Goal: Use online tool/utility: Utilize a website feature to perform a specific function

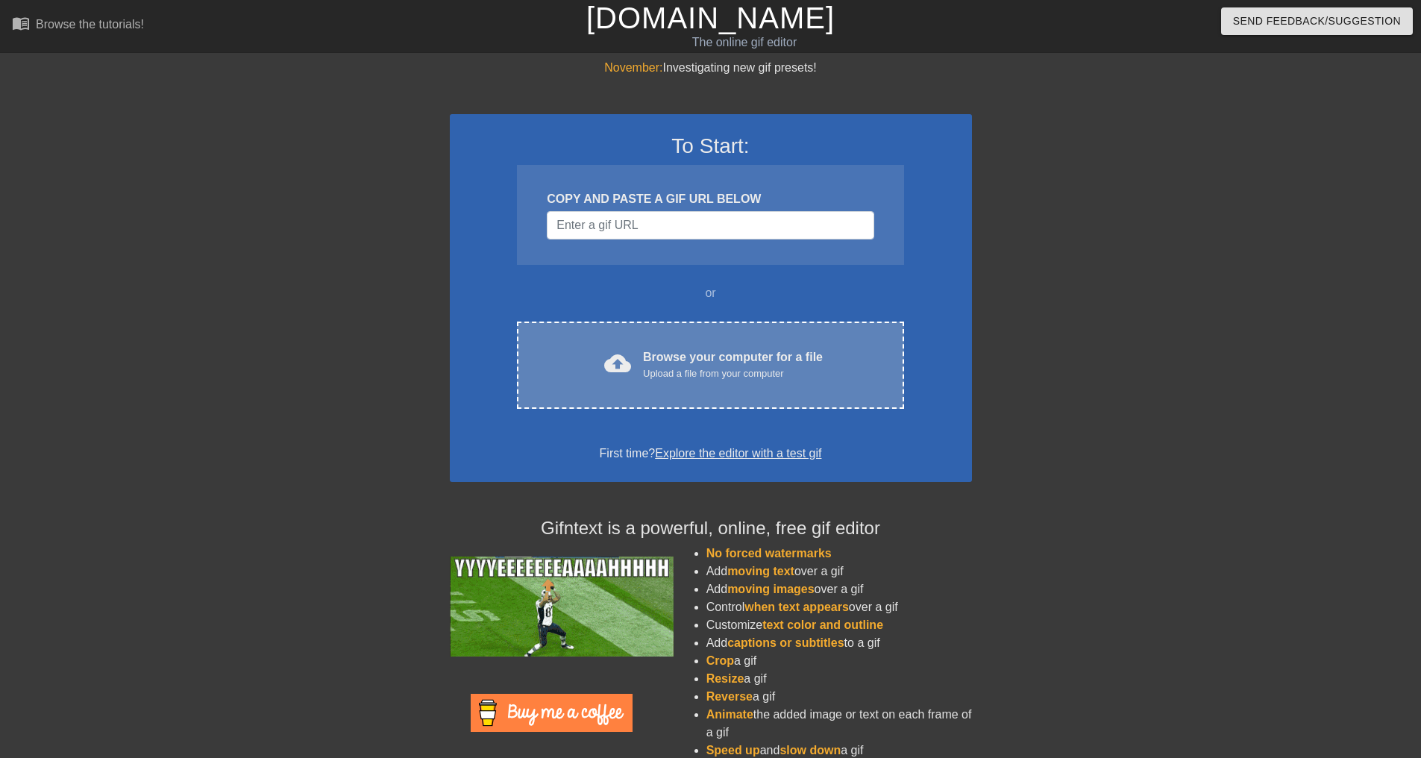
click at [703, 365] on div "Browse your computer for a file Upload a file from your computer" at bounding box center [733, 364] width 180 height 33
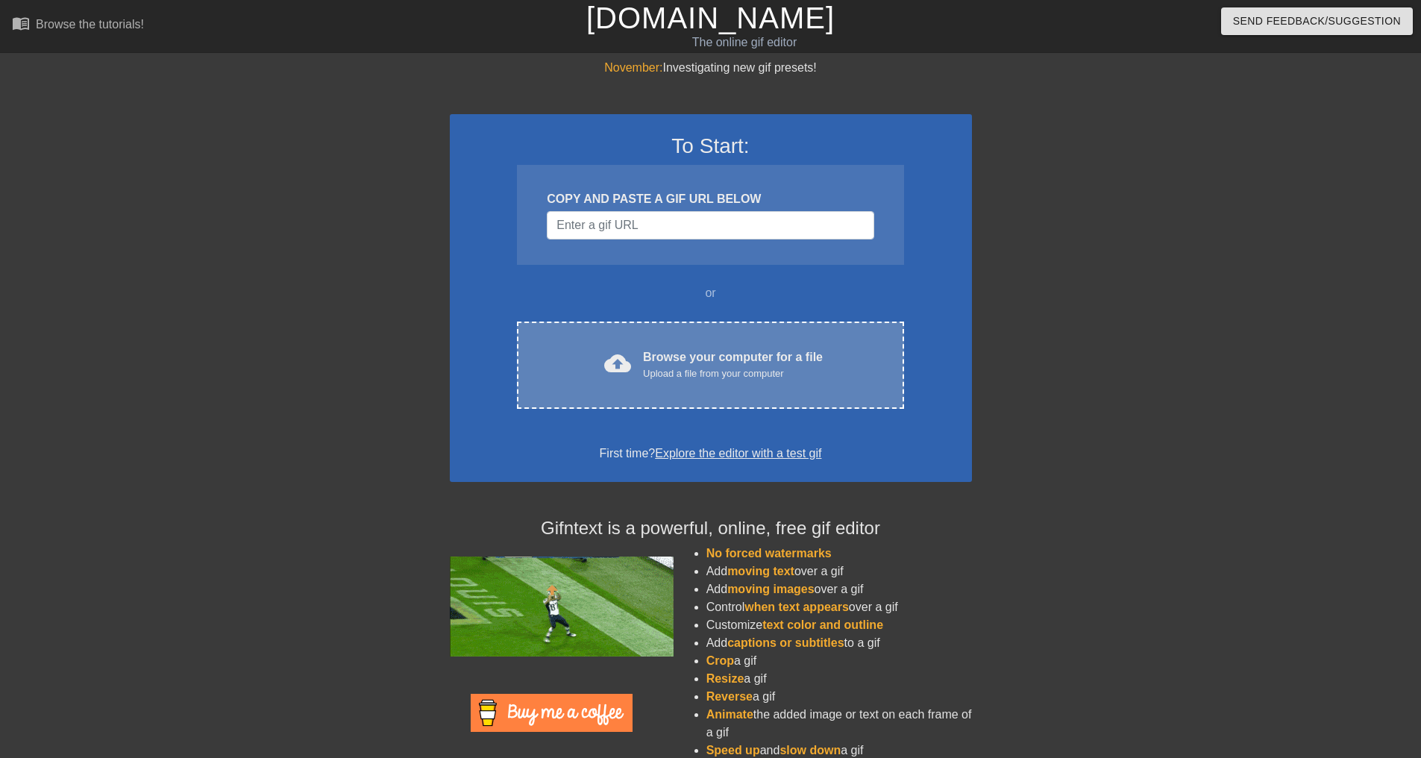
click at [724, 334] on div "cloud_upload Browse your computer for a file Upload a file from your computer C…" at bounding box center [710, 365] width 387 height 87
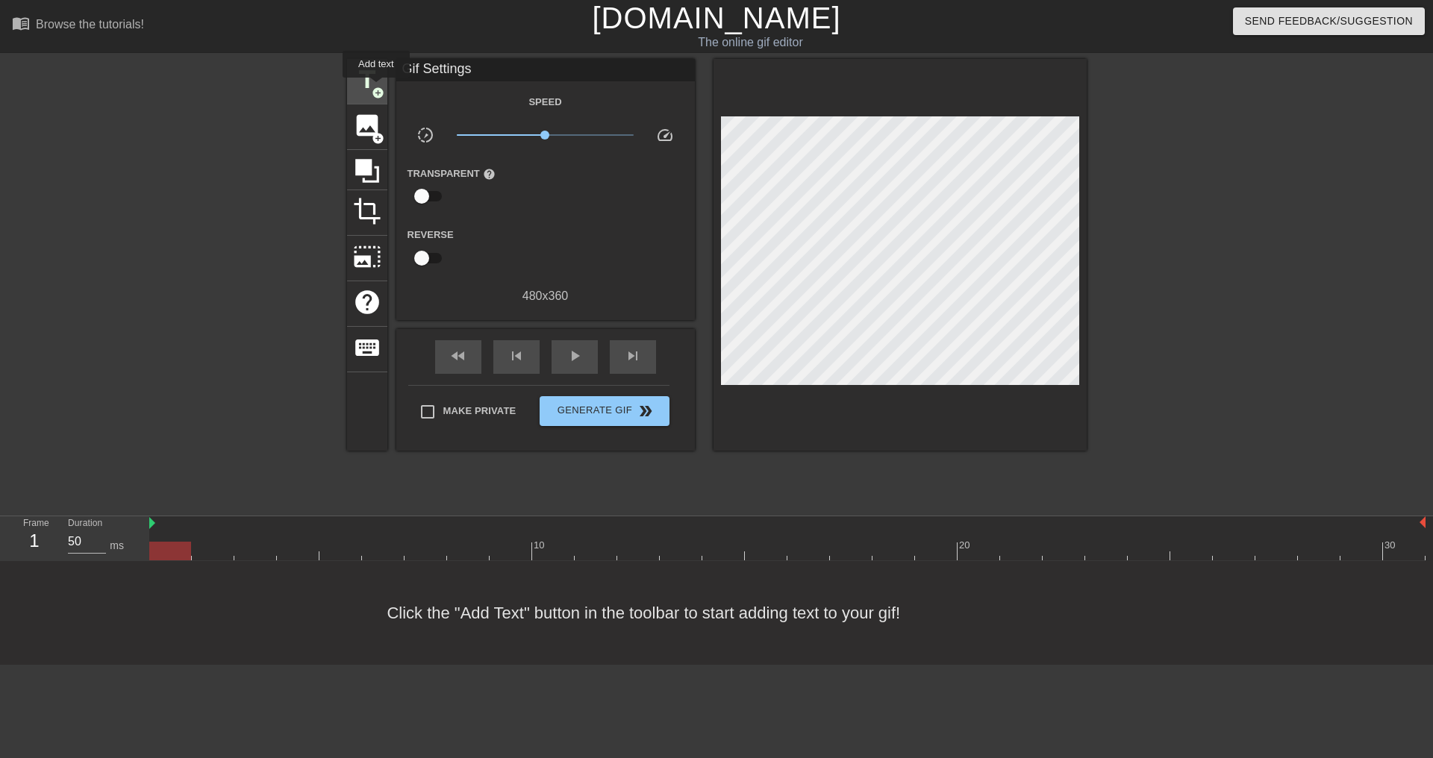
click at [376, 88] on span "add_circle" at bounding box center [378, 93] width 13 height 13
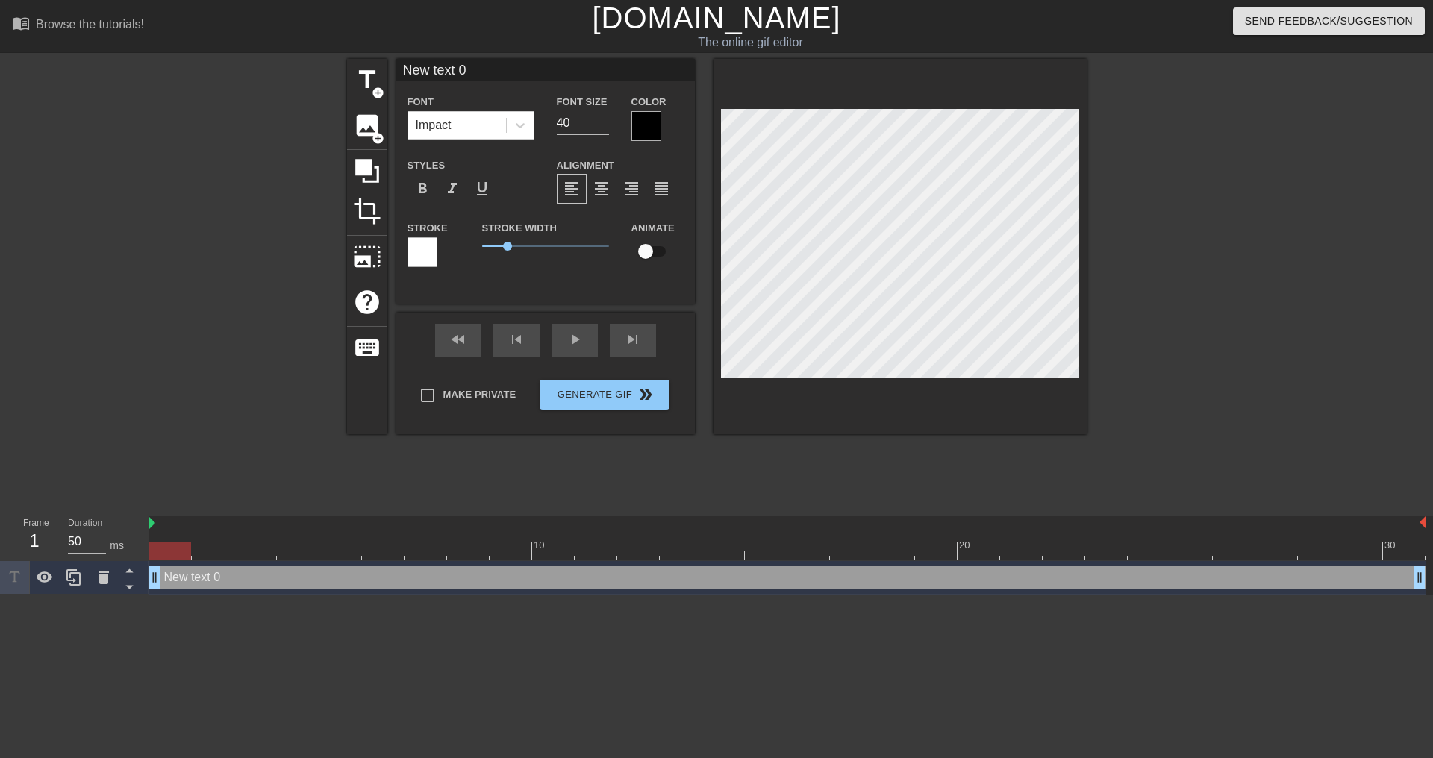
scroll to position [2, 1]
type input "S"
type textarea "S"
type input "Sa"
type textarea "Sa"
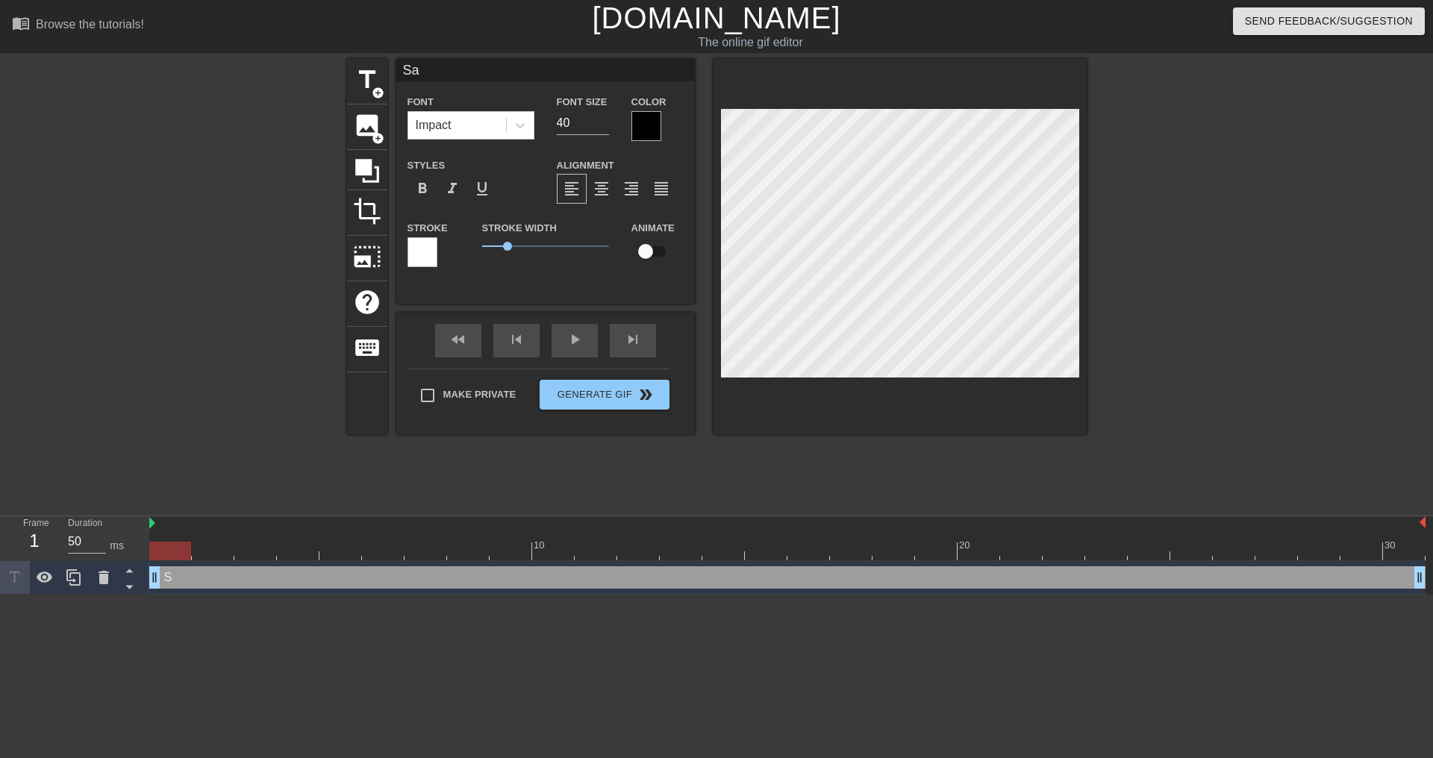
type input "San"
type textarea "San"
type input "Sand"
type textarea "Sand"
type input "Sandr"
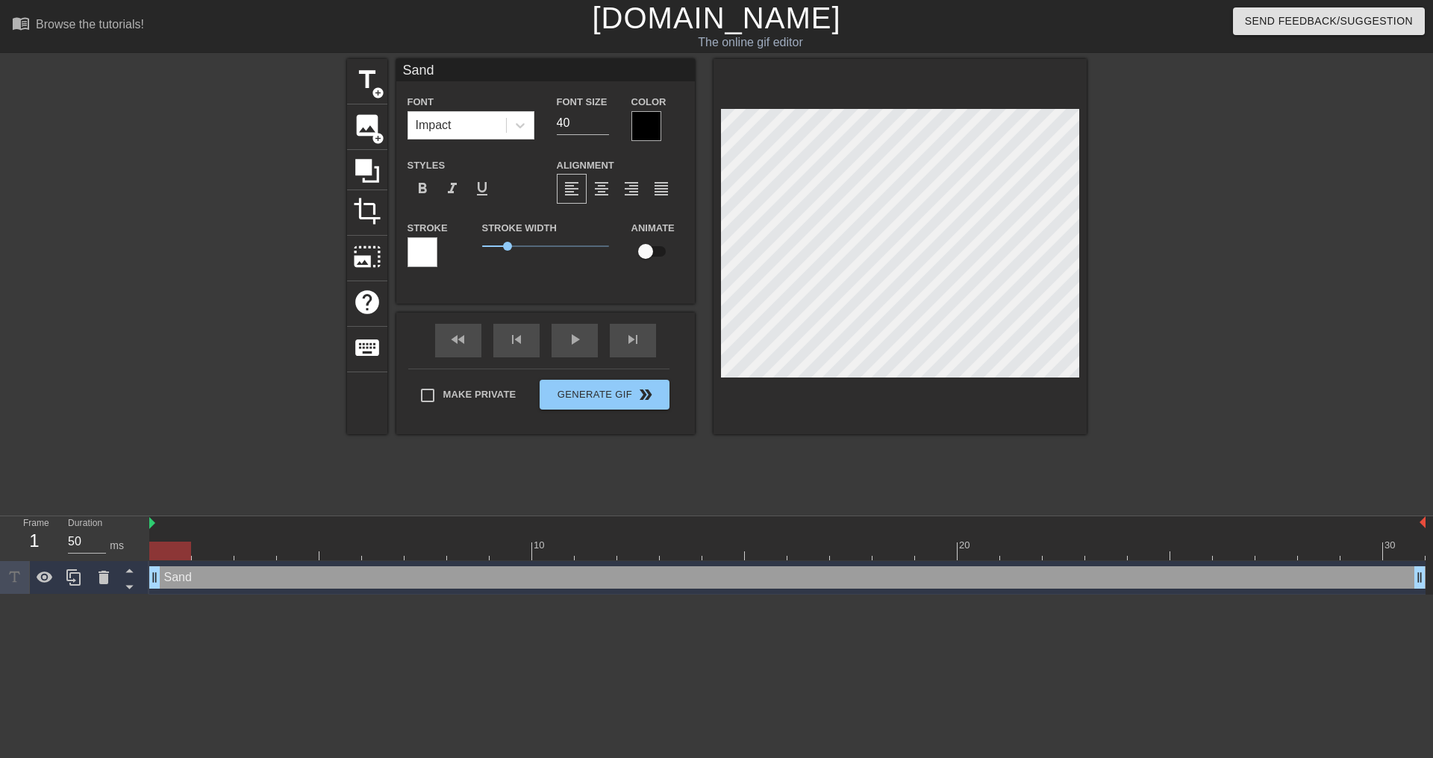
type textarea "Sandr"
type input "Sandra"
type textarea "Sandra"
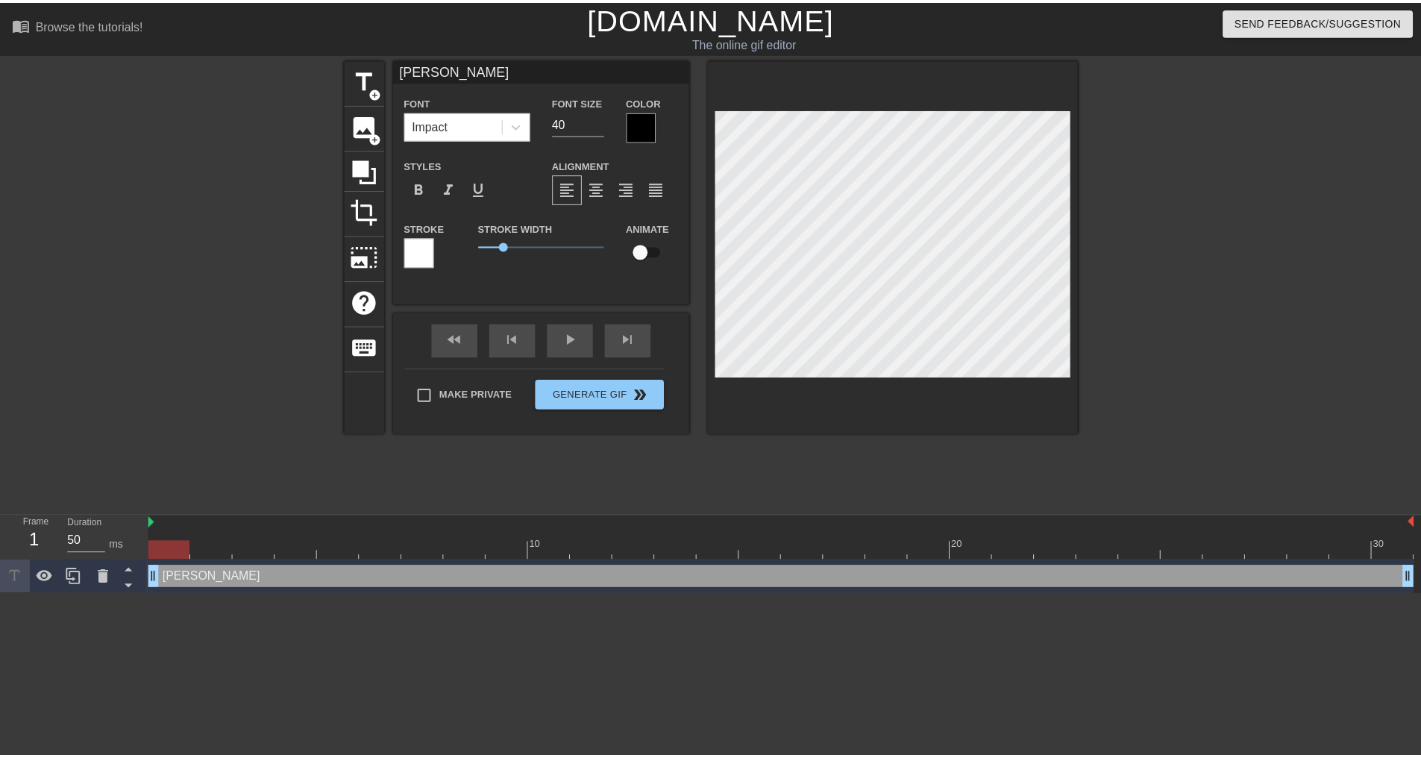
scroll to position [2, 3]
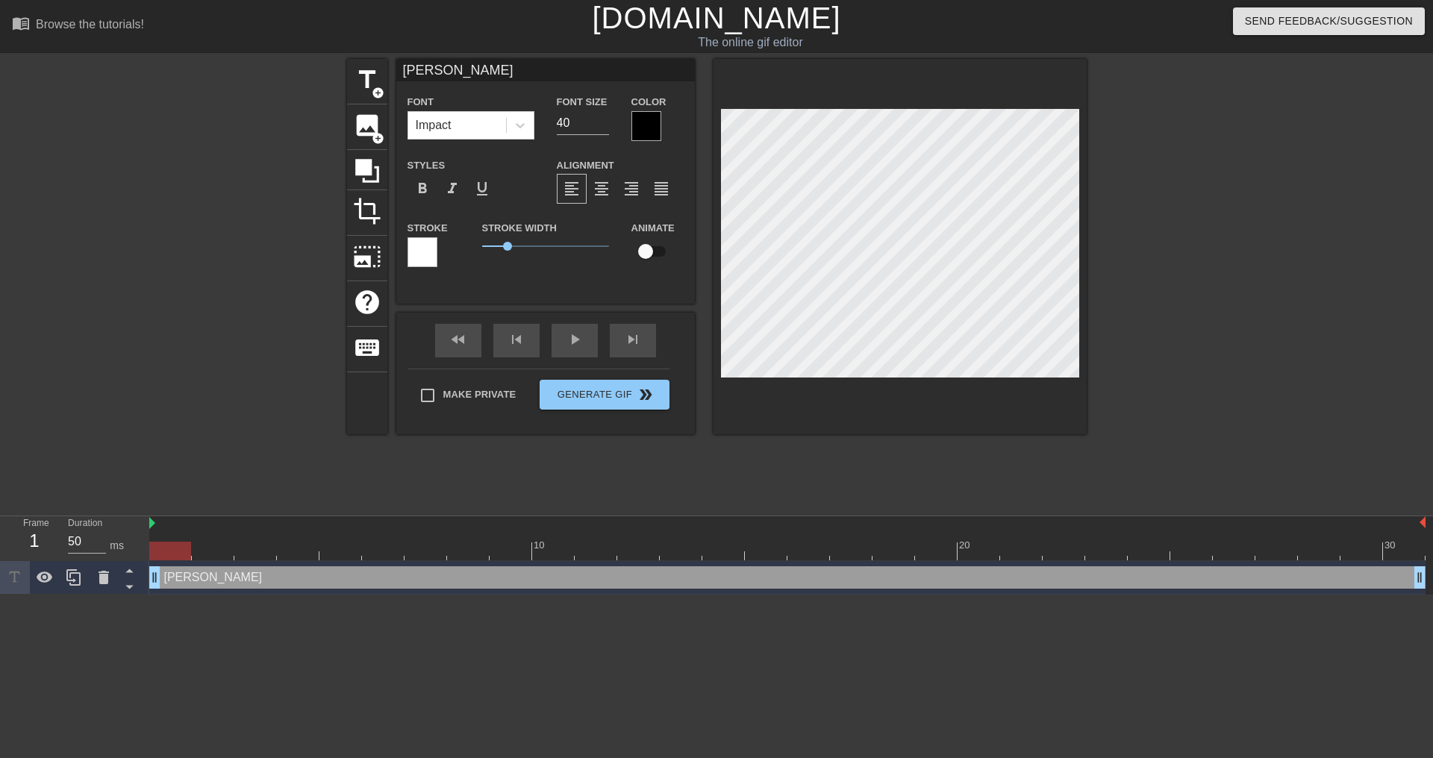
click at [1231, 255] on div at bounding box center [1216, 283] width 224 height 448
click at [1272, 233] on div at bounding box center [1216, 283] width 224 height 448
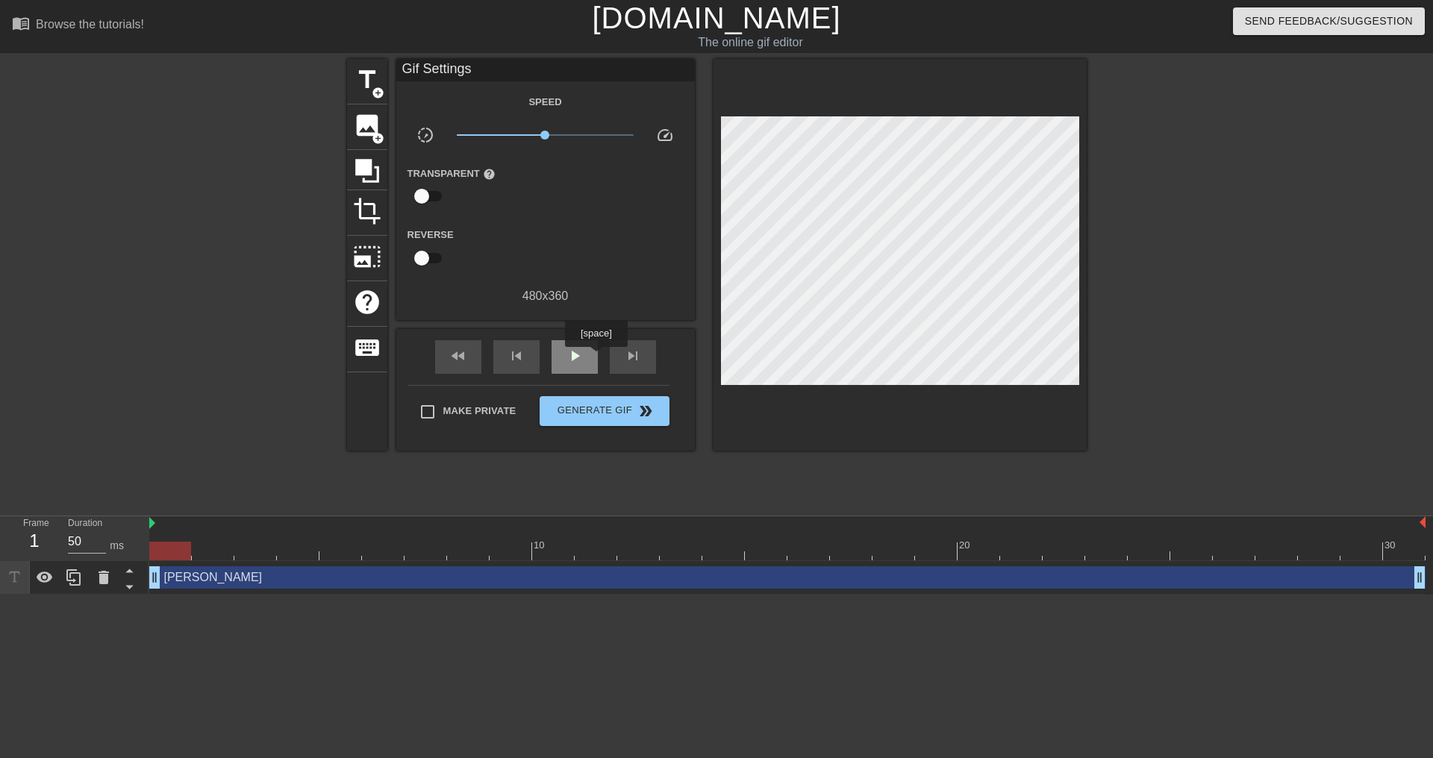
click at [585, 357] on div "play_arrow" at bounding box center [574, 357] width 46 height 34
click at [585, 357] on div "pause" at bounding box center [574, 357] width 46 height 34
click at [379, 135] on span "add_circle" at bounding box center [378, 138] width 13 height 13
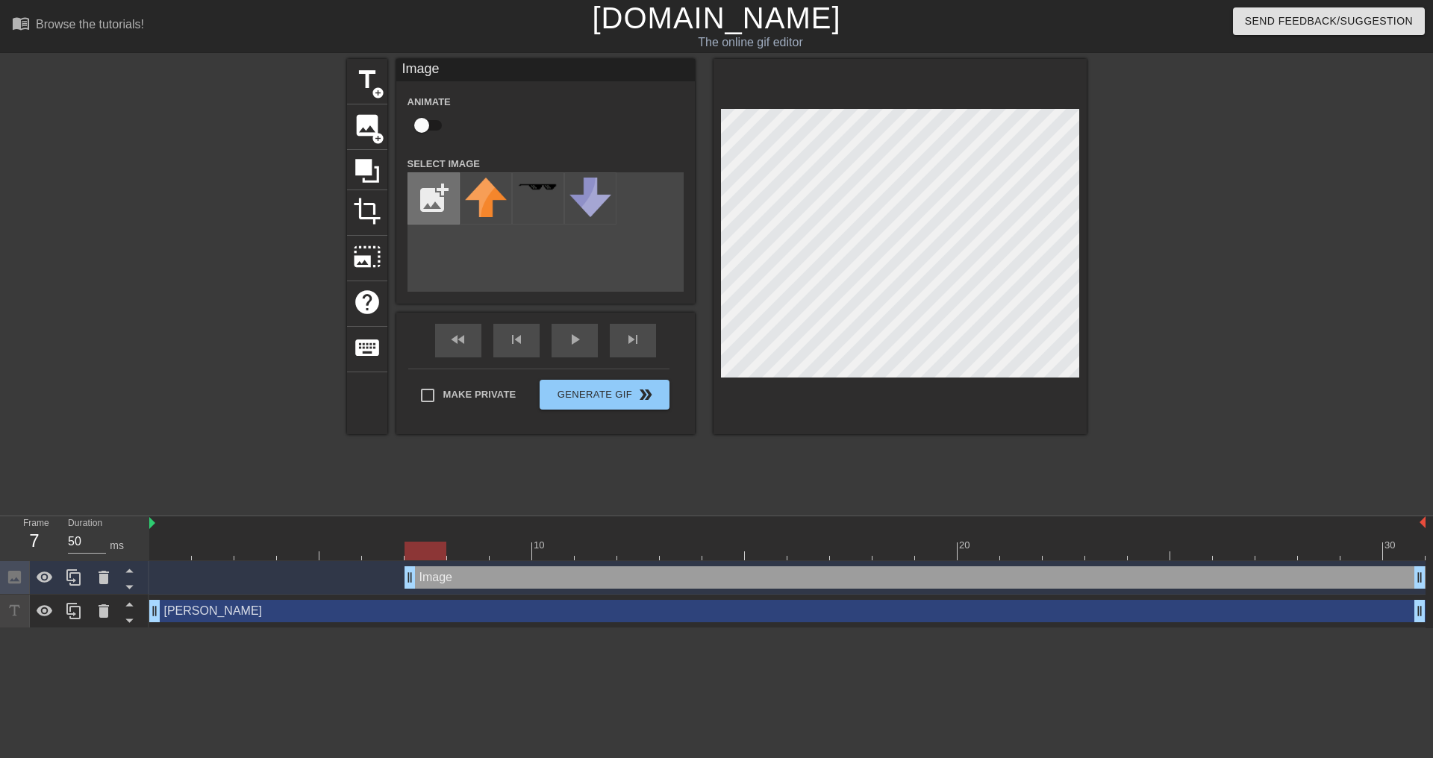
click at [428, 190] on input "file" at bounding box center [433, 198] width 51 height 51
type input "C:\fakepath\OPS TROPHY.png"
click at [491, 213] on img at bounding box center [486, 216] width 42 height 76
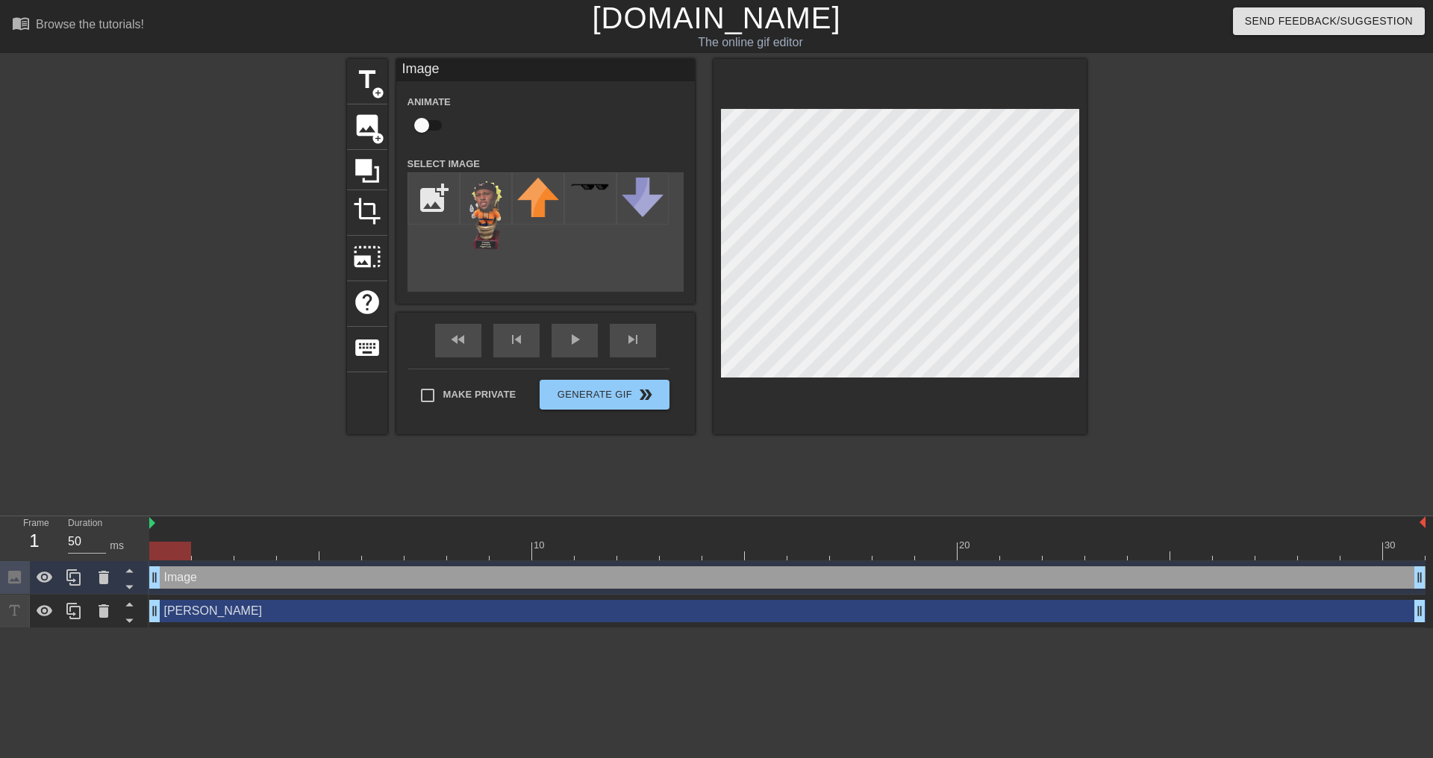
drag, startPoint x: 413, startPoint y: 575, endPoint x: 163, endPoint y: 571, distance: 250.8
drag, startPoint x: 172, startPoint y: 554, endPoint x: 762, endPoint y: 548, distance: 589.5
click at [762, 548] on div at bounding box center [766, 551] width 42 height 19
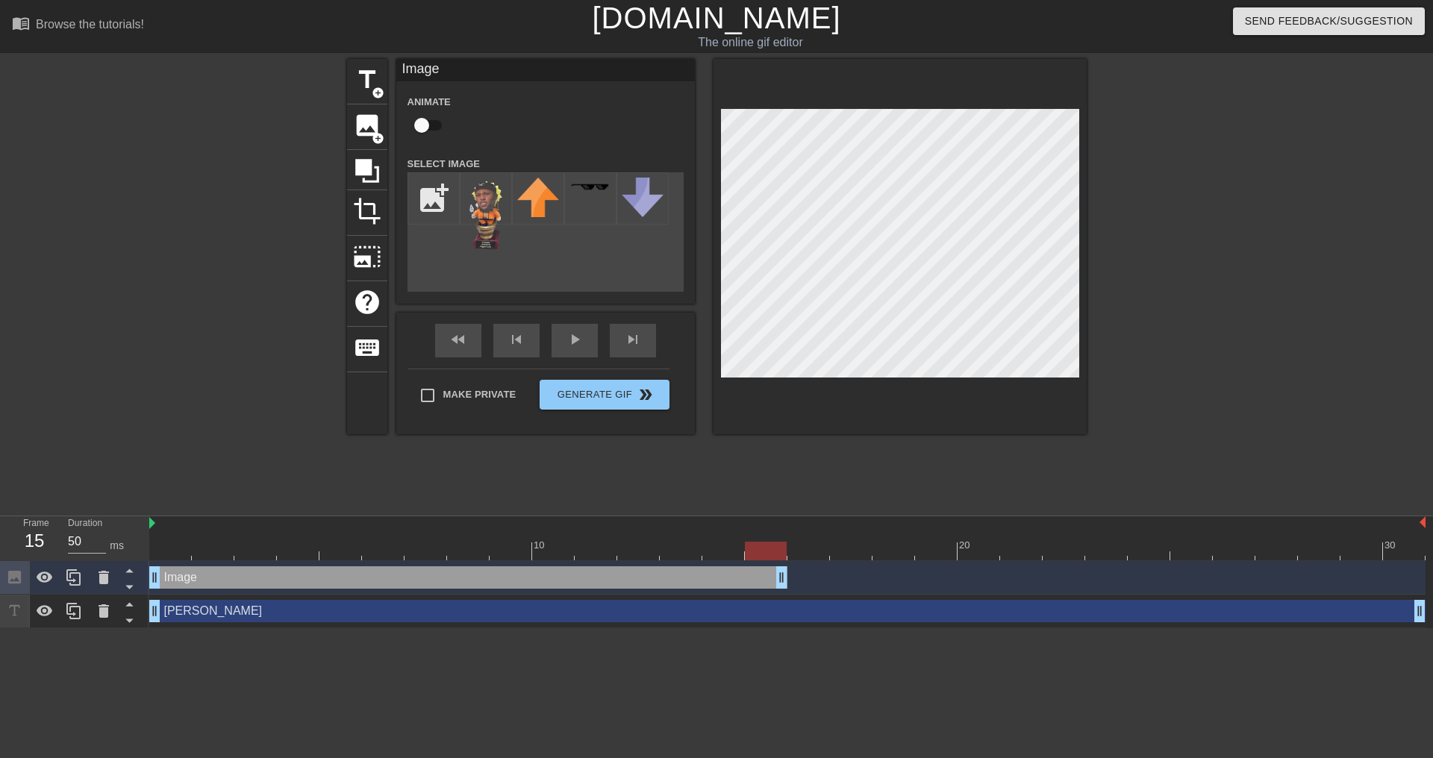
drag, startPoint x: 1415, startPoint y: 578, endPoint x: 769, endPoint y: 584, distance: 646.2
click at [75, 587] on div at bounding box center [74, 577] width 30 height 33
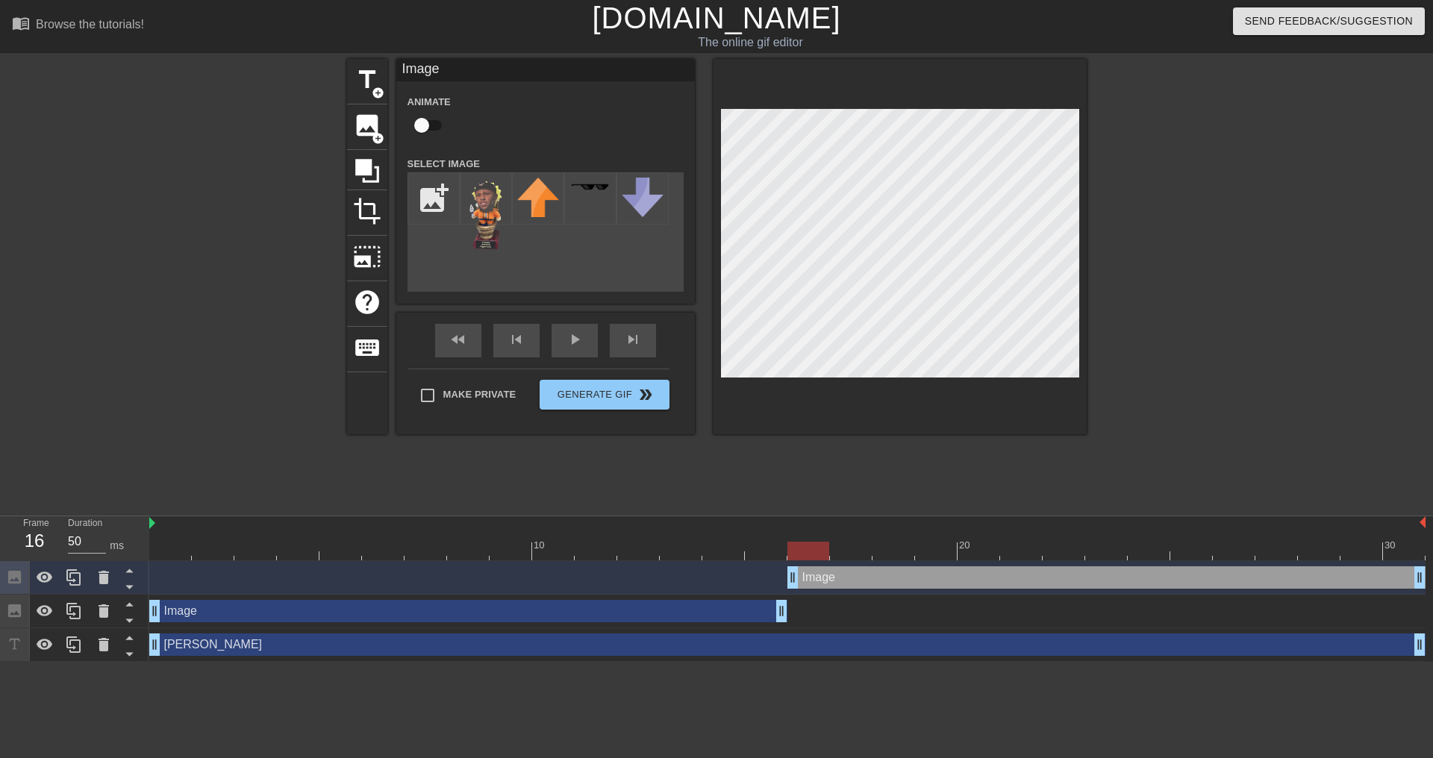
drag, startPoint x: 364, startPoint y: 575, endPoint x: 995, endPoint y: 585, distance: 631.4
click at [995, 585] on div "Image drag_handle drag_handle" at bounding box center [1106, 577] width 638 height 22
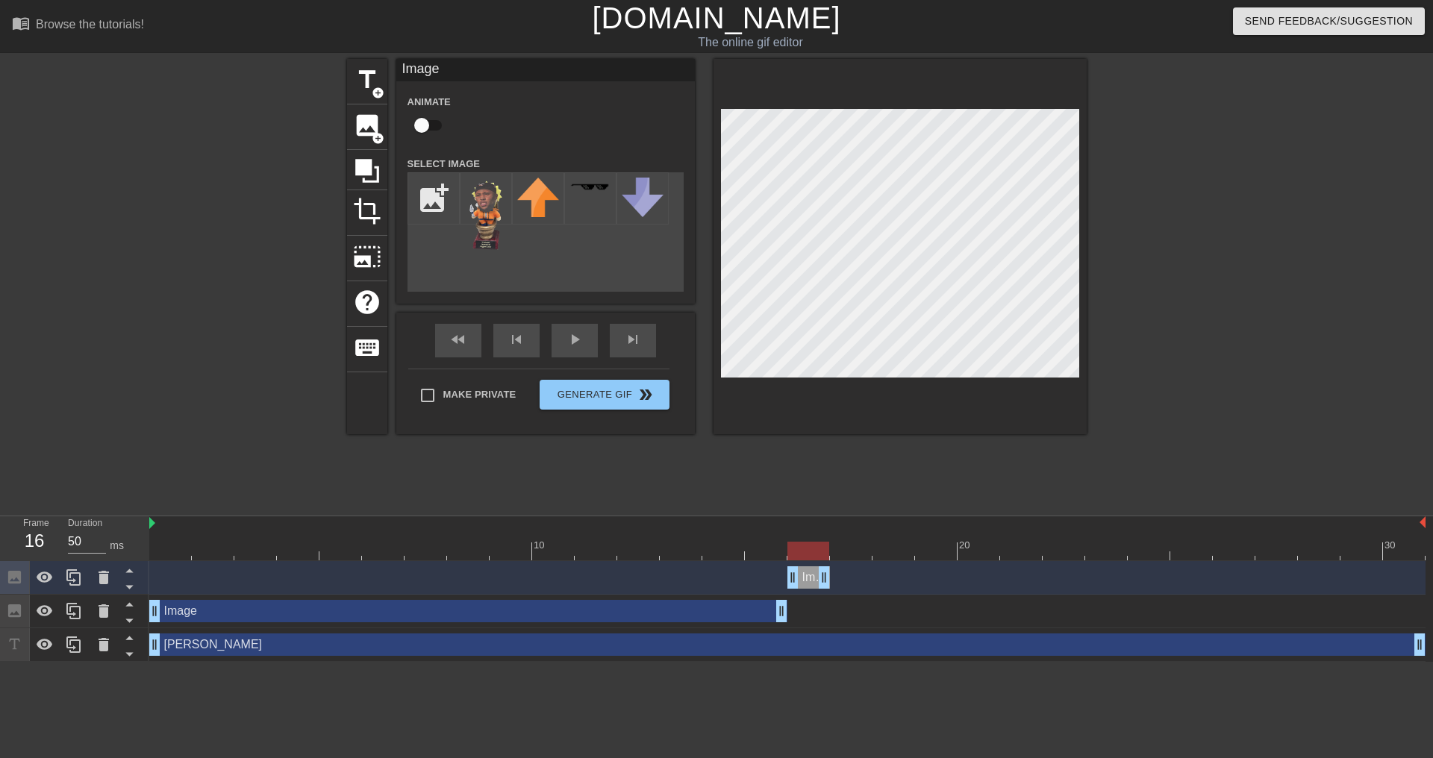
drag, startPoint x: 1420, startPoint y: 576, endPoint x: 796, endPoint y: 595, distance: 624.1
click at [796, 595] on div "Image drag_handle drag_handle Image drag_handle drag_handle Sandra drag_handle …" at bounding box center [790, 611] width 1283 height 101
click at [724, 555] on div at bounding box center [787, 551] width 1276 height 19
click at [767, 549] on div at bounding box center [787, 551] width 1276 height 19
click at [812, 554] on div at bounding box center [787, 551] width 1276 height 19
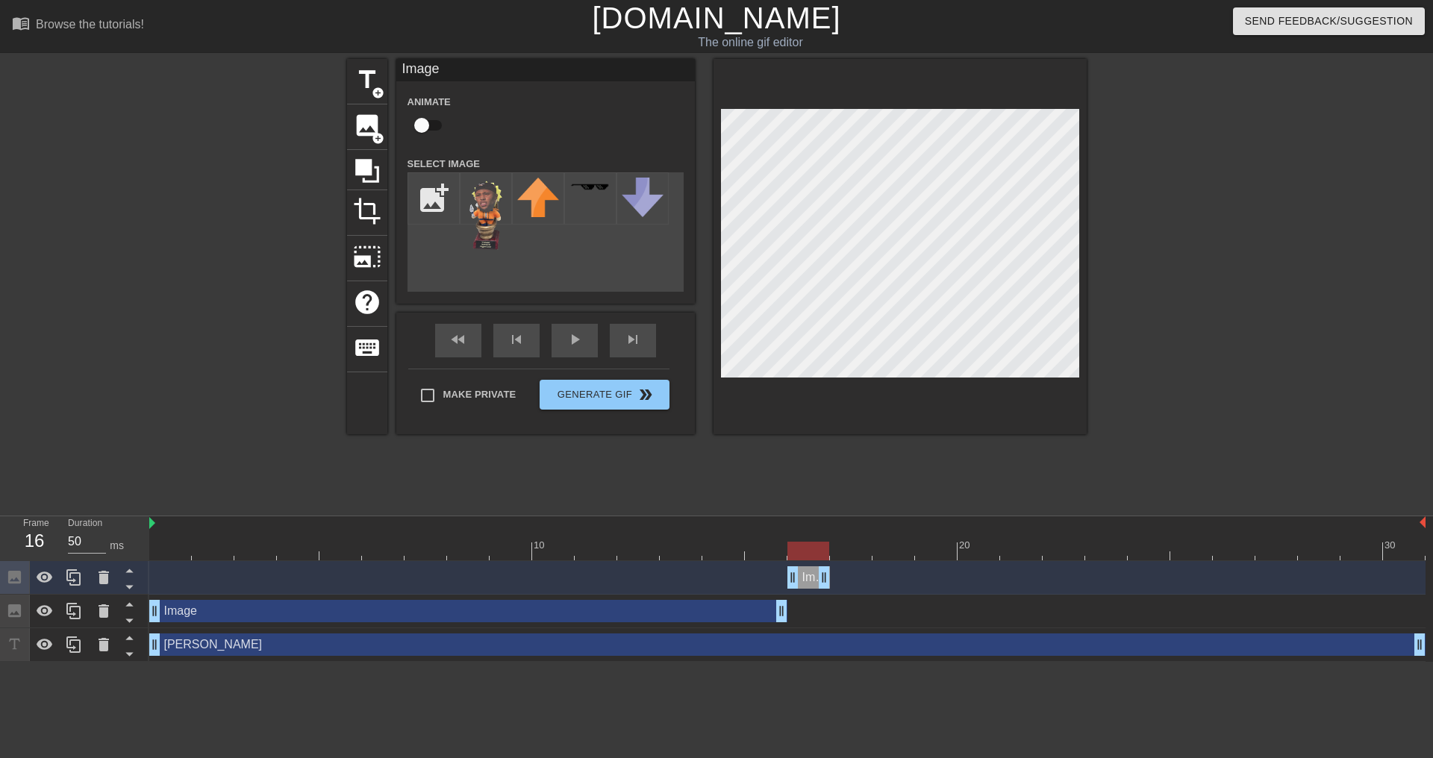
click at [766, 549] on div at bounding box center [787, 551] width 1276 height 19
click at [815, 551] on div at bounding box center [787, 551] width 1276 height 19
click at [79, 582] on icon at bounding box center [74, 578] width 18 height 18
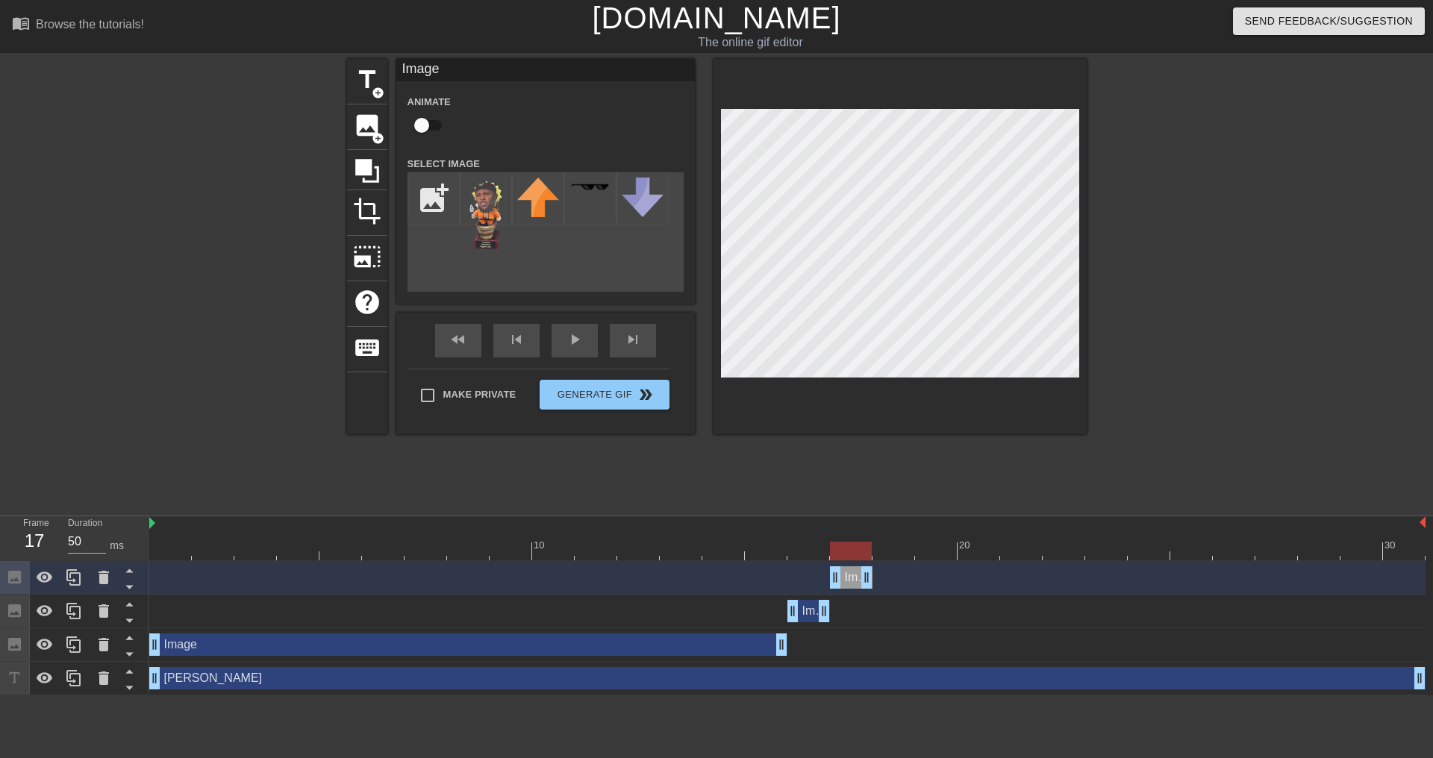
drag, startPoint x: 807, startPoint y: 581, endPoint x: 854, endPoint y: 587, distance: 47.4
click at [854, 587] on div "Image drag_handle drag_handle" at bounding box center [851, 577] width 43 height 22
click at [804, 551] on div at bounding box center [787, 551] width 1276 height 19
click at [848, 544] on div at bounding box center [787, 551] width 1276 height 19
click at [802, 550] on div at bounding box center [787, 551] width 1276 height 19
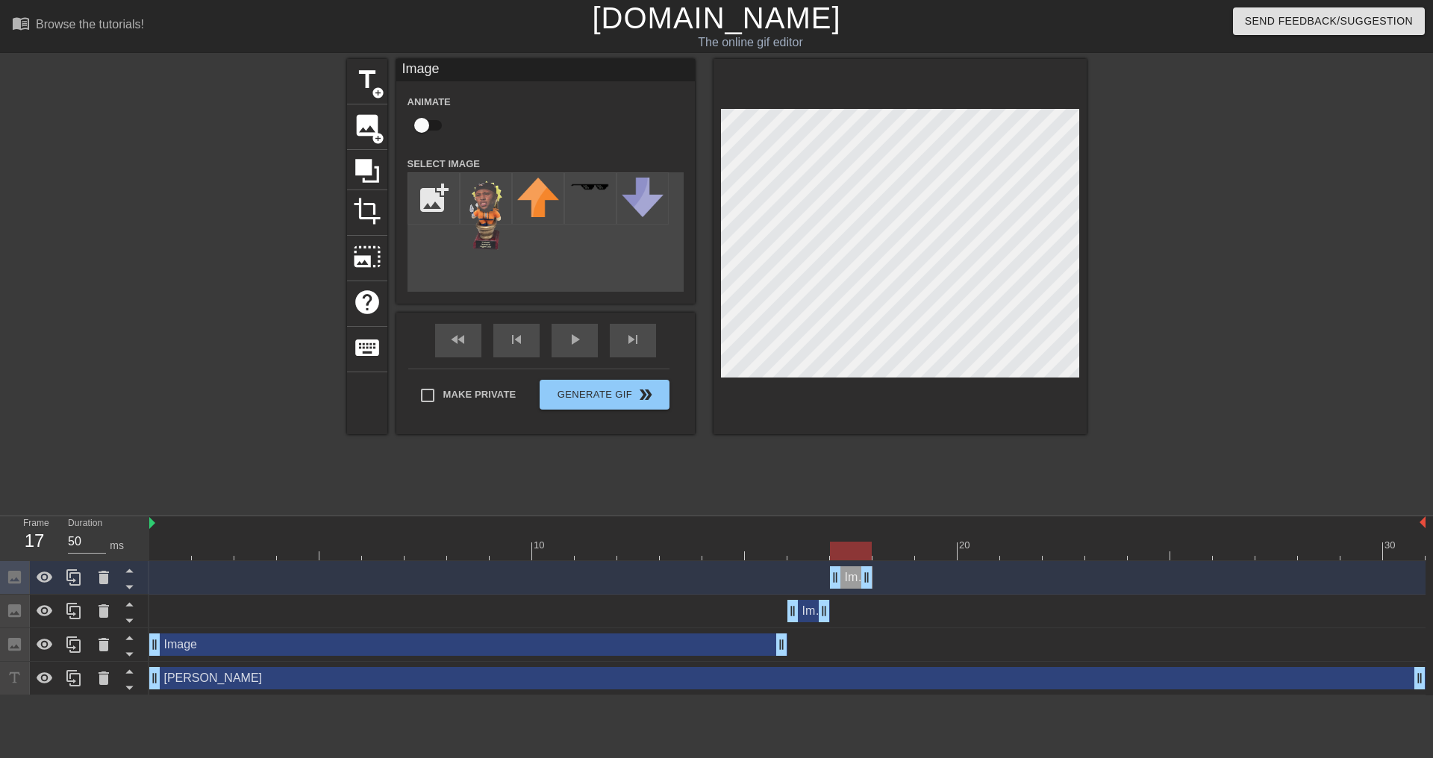
click at [841, 552] on div at bounding box center [787, 551] width 1276 height 19
click at [896, 549] on div at bounding box center [787, 551] width 1276 height 19
click at [849, 581] on div "Image drag_handle drag_handle" at bounding box center [851, 577] width 43 height 22
click at [75, 570] on icon at bounding box center [74, 578] width 18 height 18
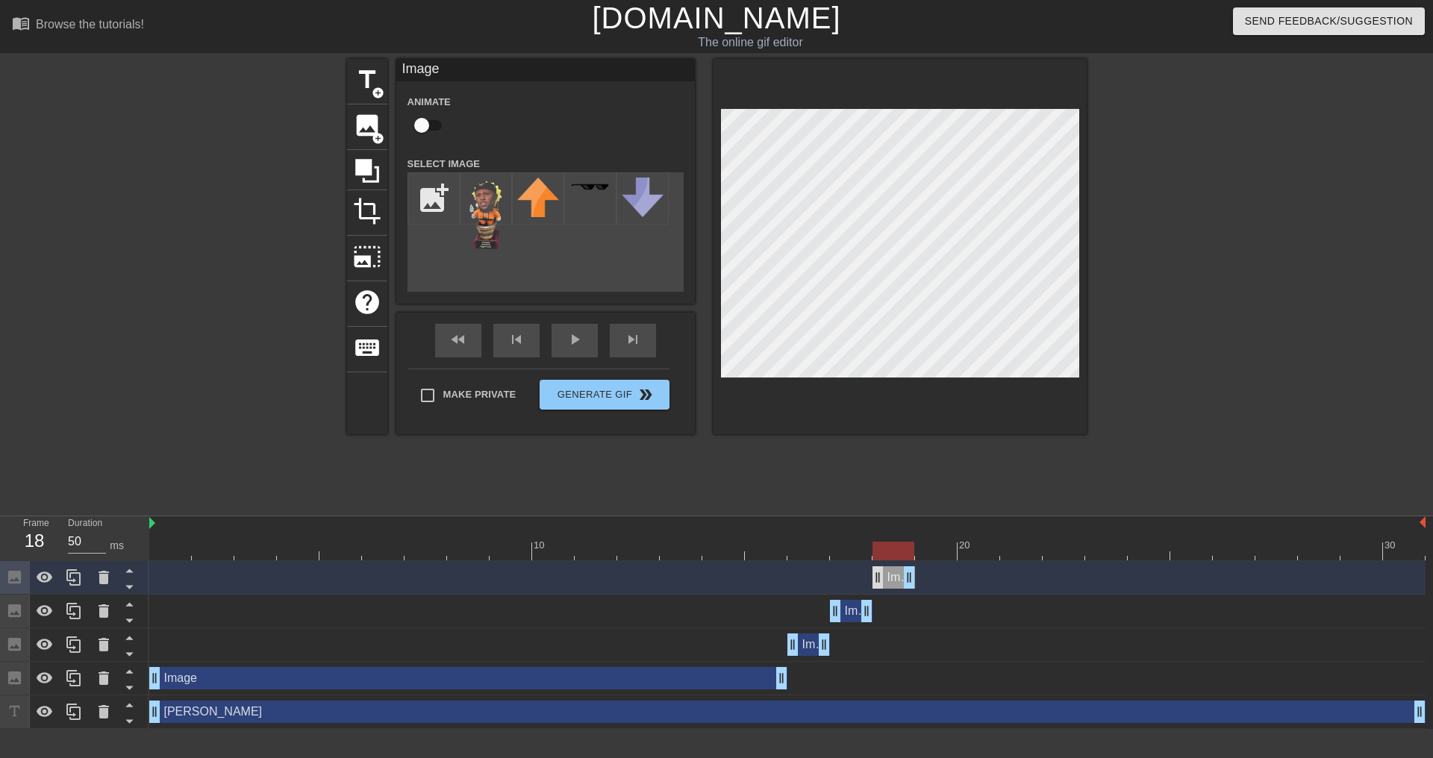
drag, startPoint x: 848, startPoint y: 577, endPoint x: 881, endPoint y: 574, distance: 33.7
click at [883, 575] on div "Image drag_handle drag_handle" at bounding box center [893, 577] width 43 height 22
click at [938, 548] on div at bounding box center [787, 551] width 1276 height 19
click at [886, 554] on div at bounding box center [787, 551] width 1276 height 19
drag, startPoint x: 913, startPoint y: 581, endPoint x: 960, endPoint y: 576, distance: 48.0
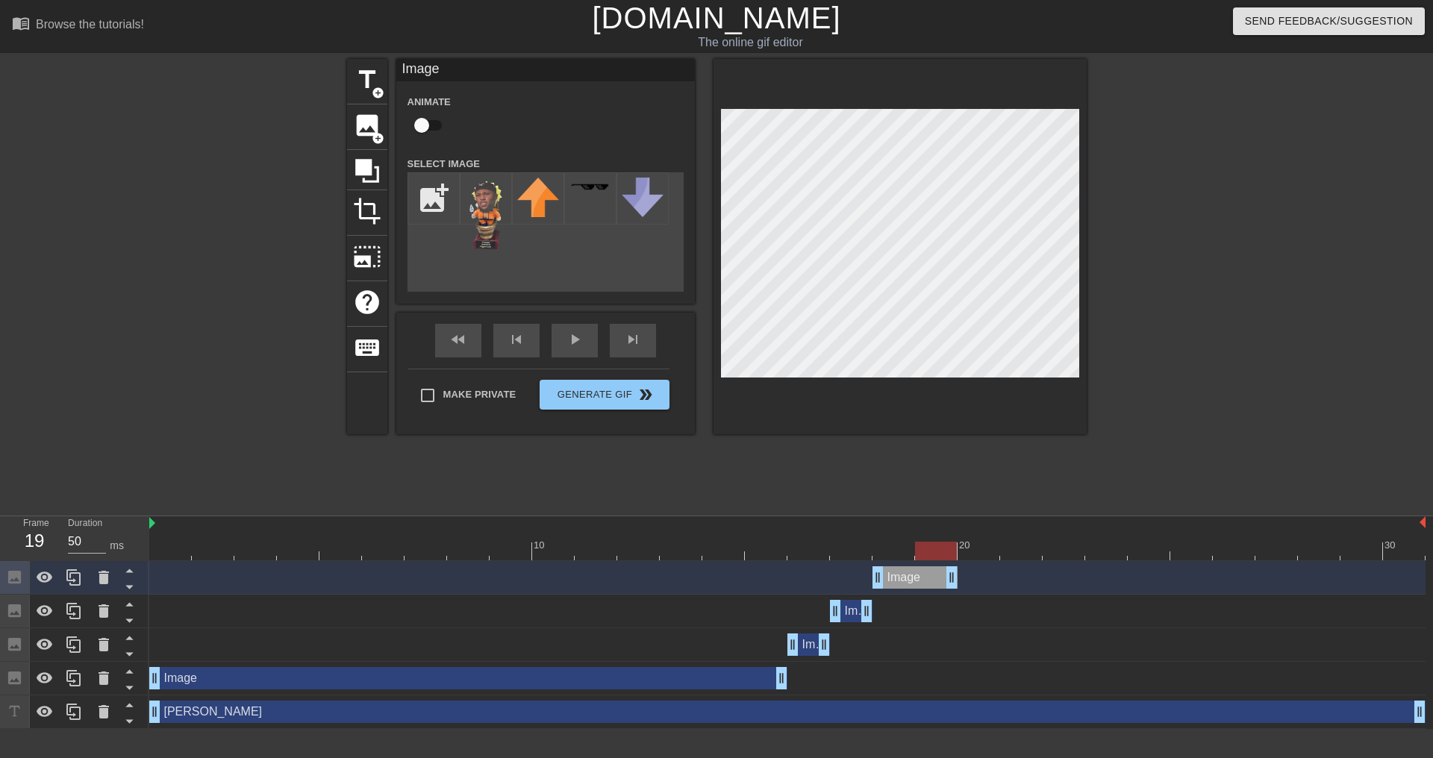
click at [960, 576] on div "Image drag_handle drag_handle" at bounding box center [787, 577] width 1276 height 22
click at [894, 579] on div "Image drag_handle drag_handle" at bounding box center [914, 577] width 85 height 22
click at [71, 575] on icon at bounding box center [73, 577] width 14 height 16
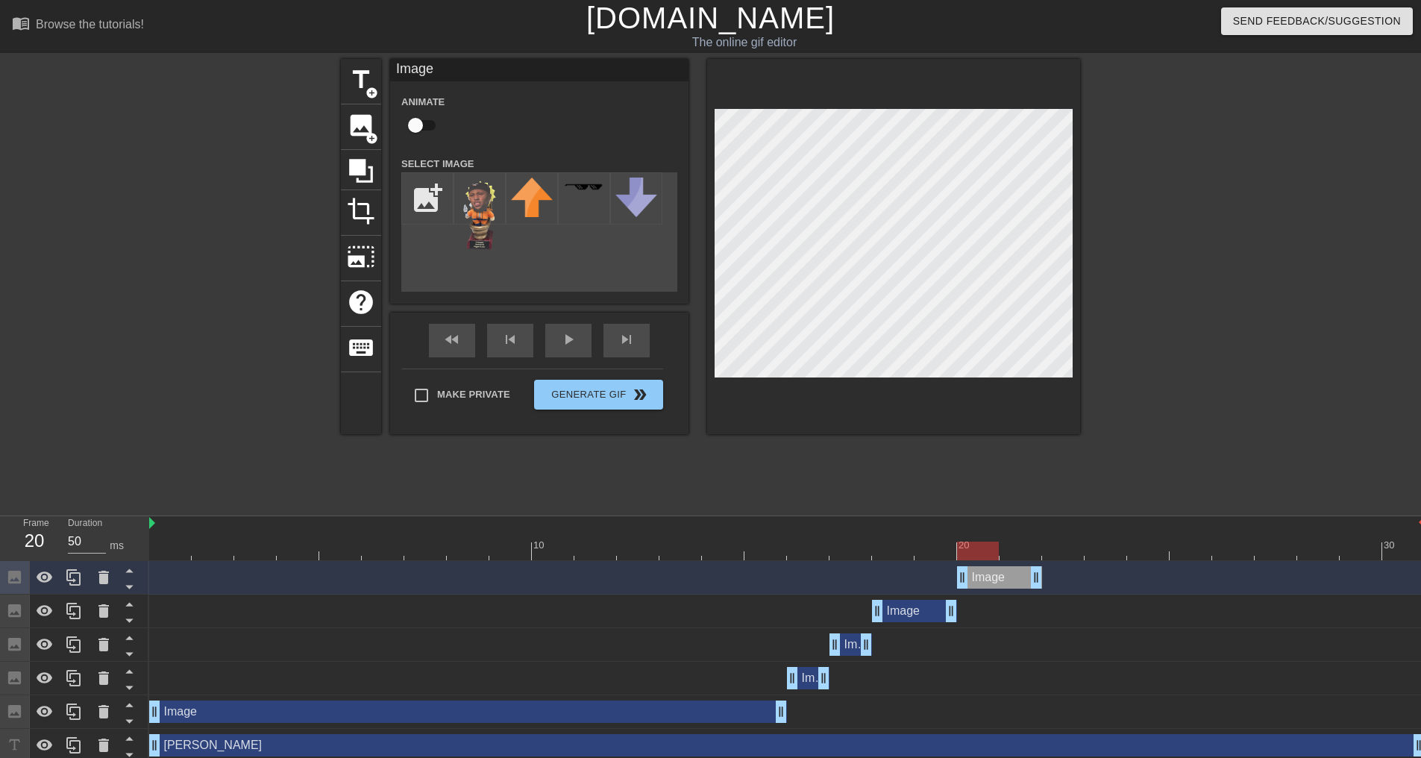
drag, startPoint x: 918, startPoint y: 578, endPoint x: 1016, endPoint y: 578, distance: 98.5
click at [1020, 578] on div "Image drag_handle drag_handle" at bounding box center [999, 577] width 85 height 22
click at [1022, 552] on div at bounding box center [787, 551] width 1276 height 19
click at [1072, 557] on div at bounding box center [787, 551] width 1276 height 19
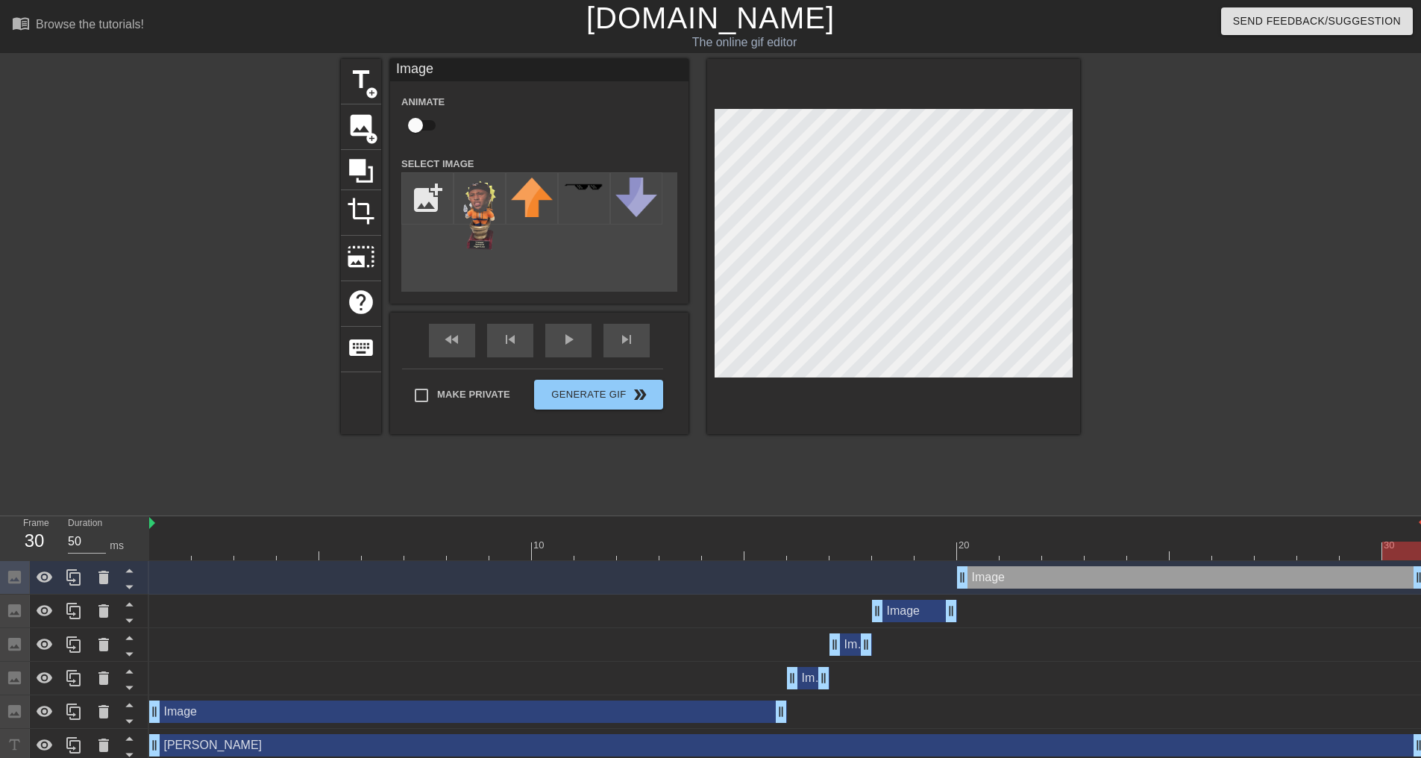
drag, startPoint x: 1039, startPoint y: 576, endPoint x: 1407, endPoint y: 578, distance: 368.6
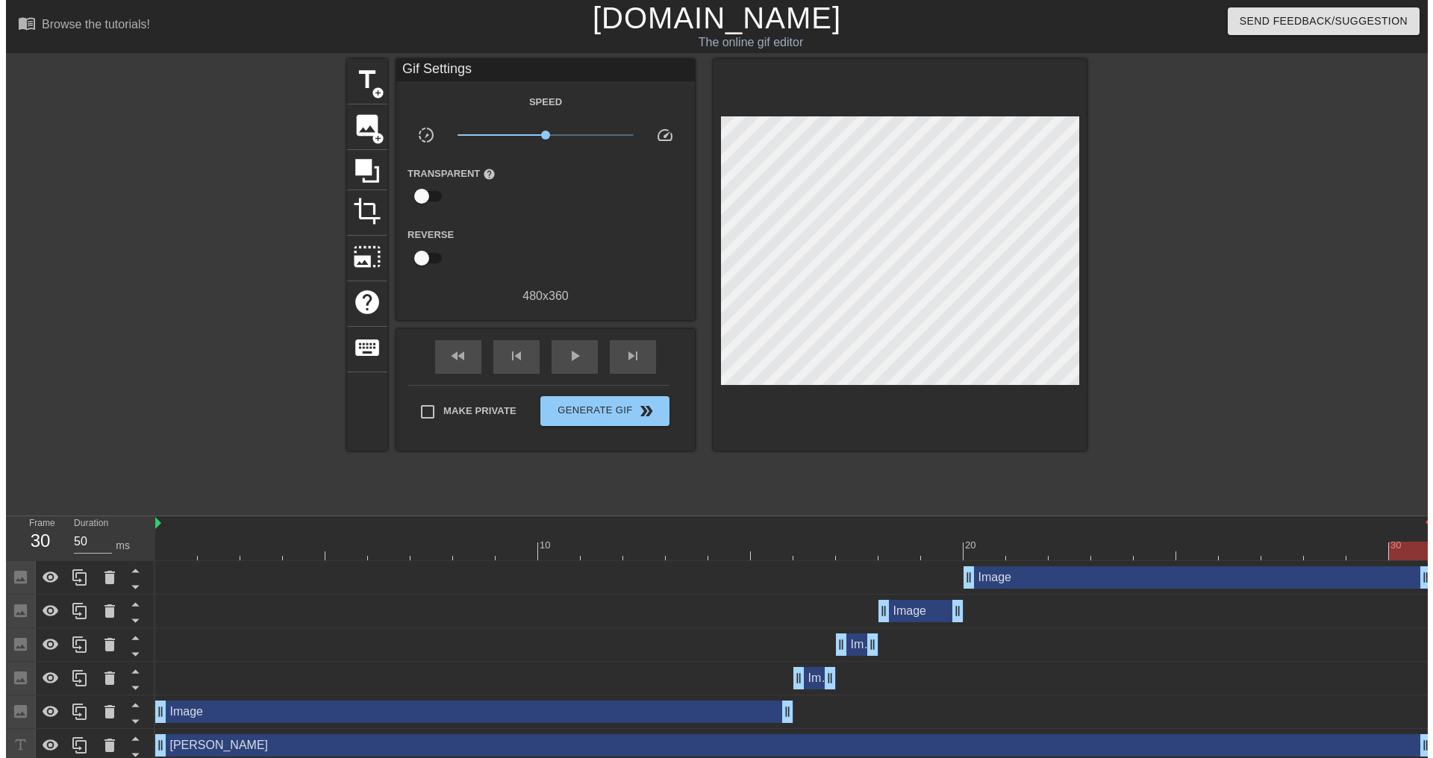
scroll to position [0, 11]
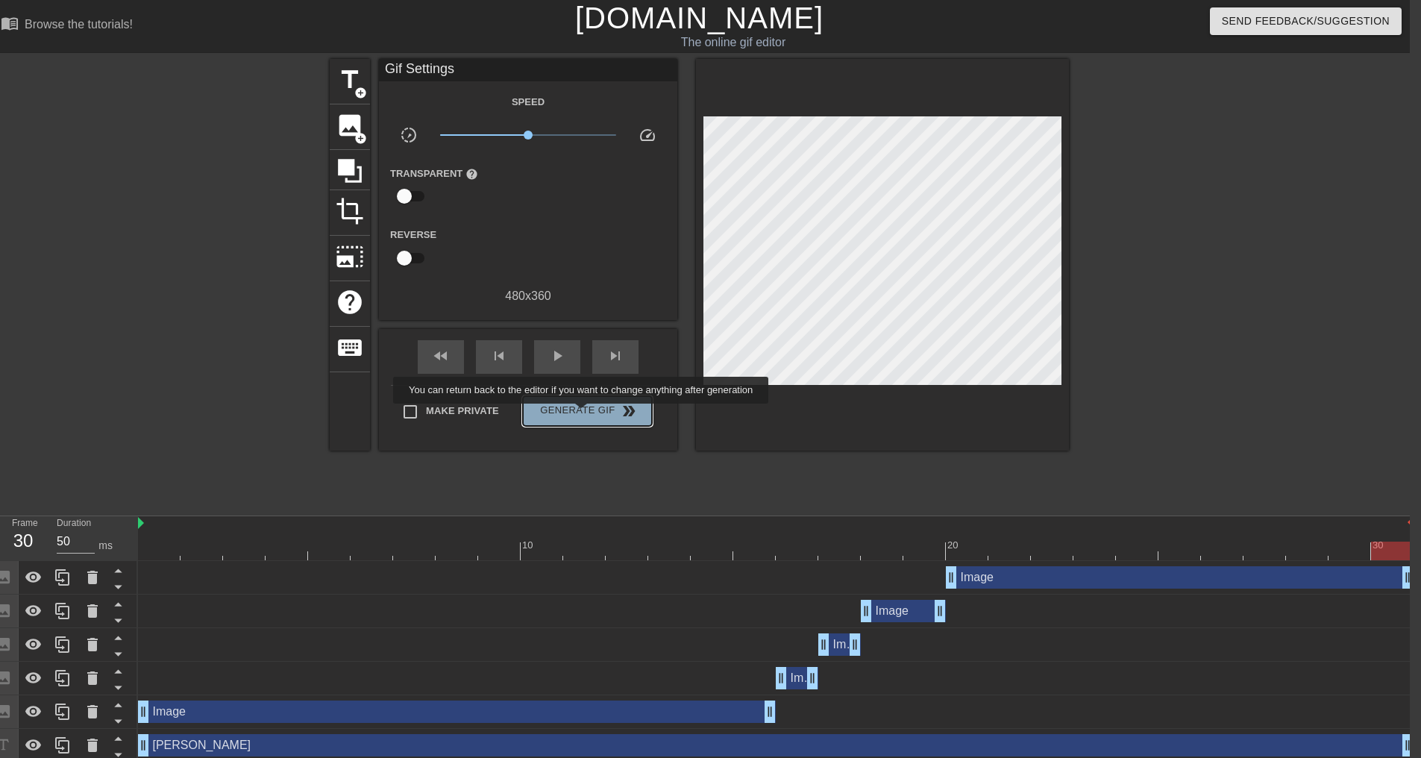
click at [583, 414] on span "Generate Gif double_arrow" at bounding box center [587, 411] width 117 height 18
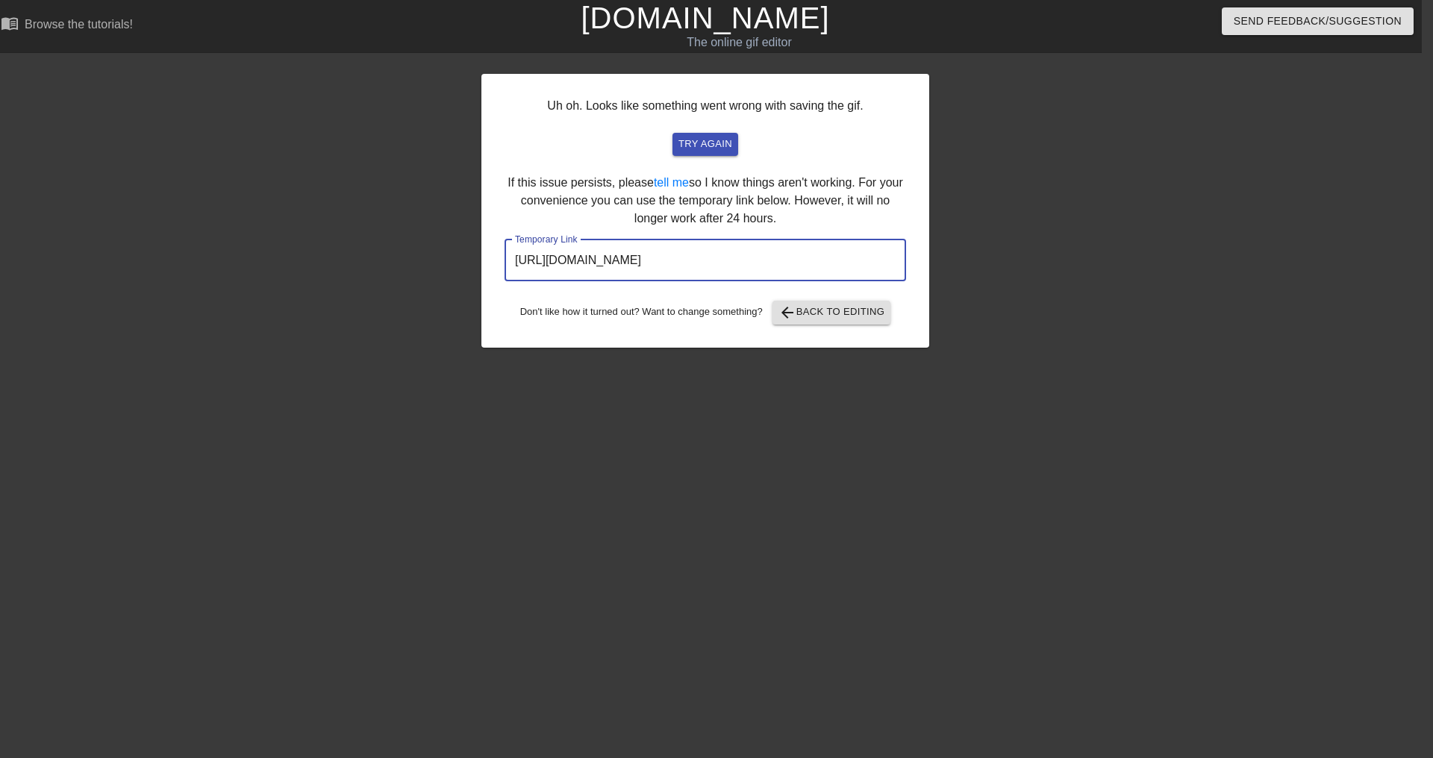
drag, startPoint x: 834, startPoint y: 262, endPoint x: 513, endPoint y: 271, distance: 321.7
click at [513, 271] on input "https://www.gifntext.com/temp_generations/amFFAB8E.gif" at bounding box center [704, 261] width 401 height 42
